Goal: Find specific page/section: Find specific page/section

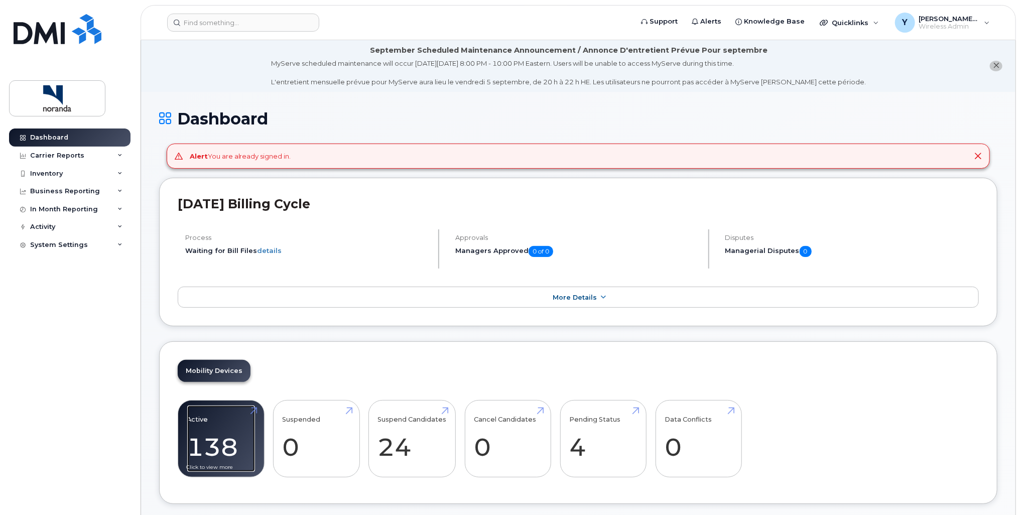
click at [205, 429] on link "Active 138 89%" at bounding box center [221, 439] width 68 height 66
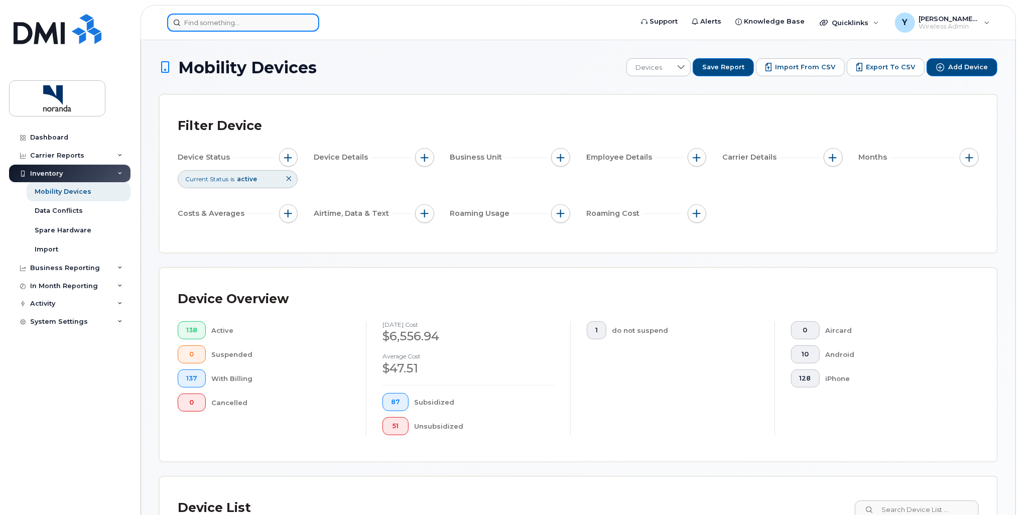
click at [243, 24] on input at bounding box center [243, 23] width 152 height 18
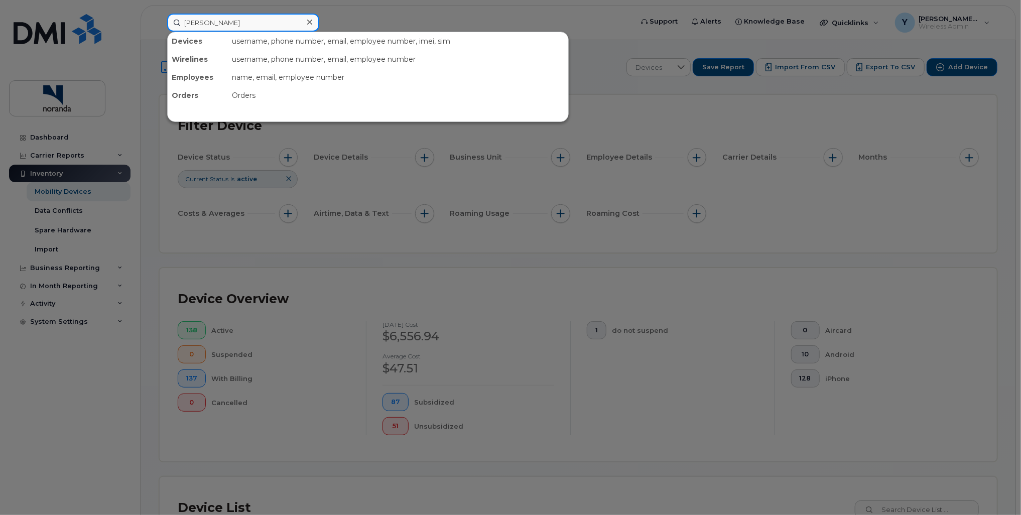
type input "grenier"
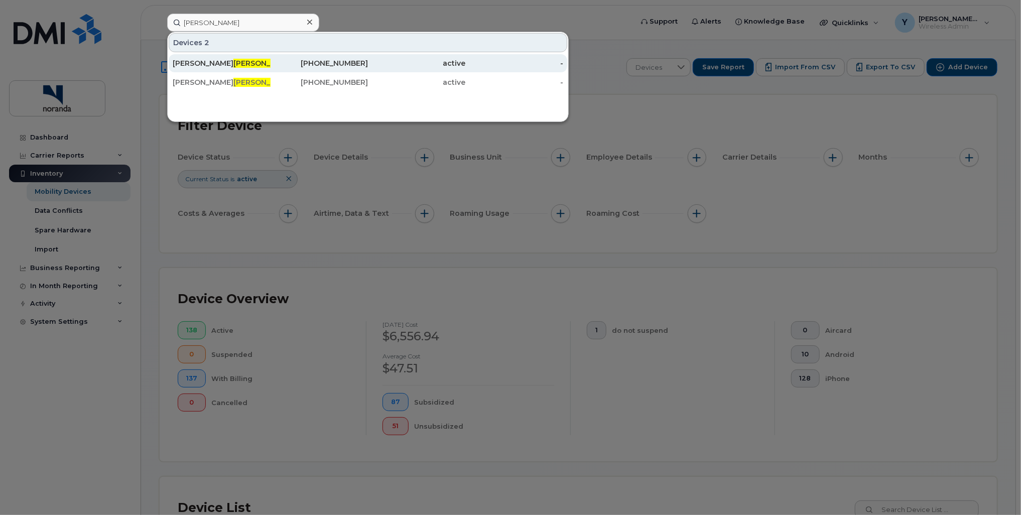
click at [233, 63] on span "GRENIER" at bounding box center [263, 63] width 61 height 9
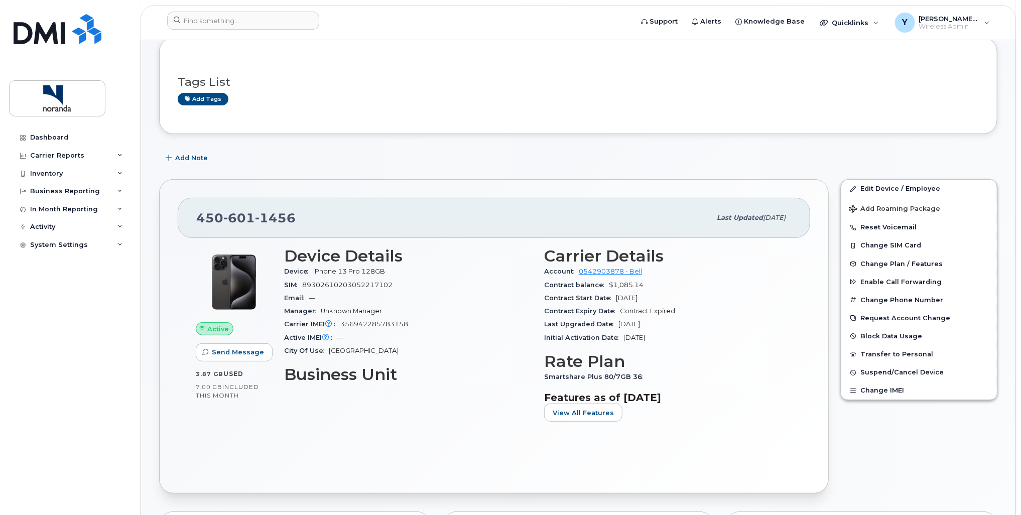
scroll to position [108, 0]
